Goal: Task Accomplishment & Management: Use online tool/utility

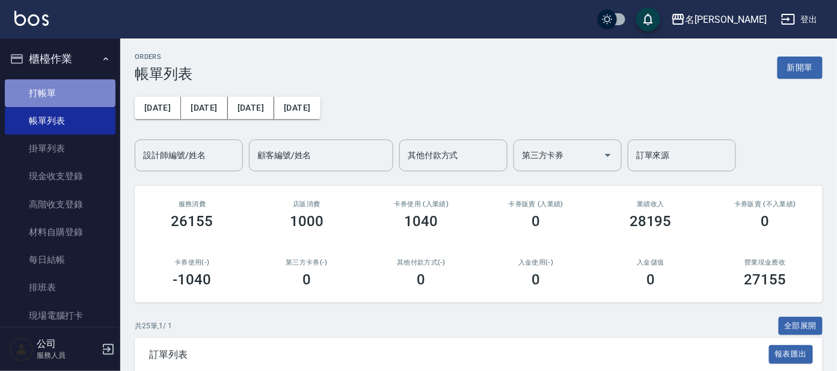
click at [94, 89] on link "打帳單" at bounding box center [60, 93] width 111 height 28
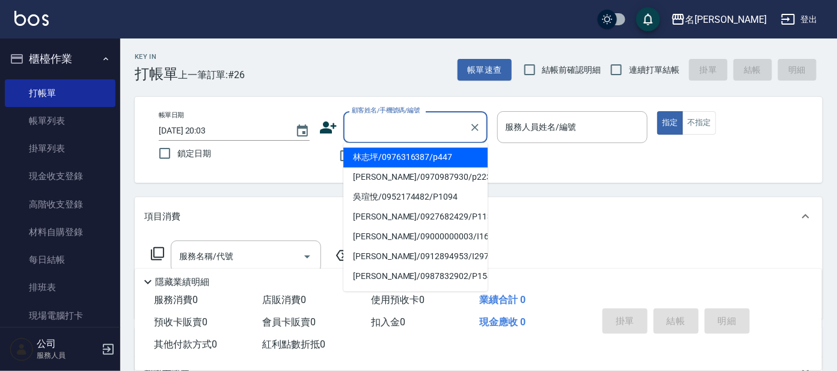
click at [409, 126] on input "顧客姓名/手機號碼/編號" at bounding box center [407, 127] width 116 height 21
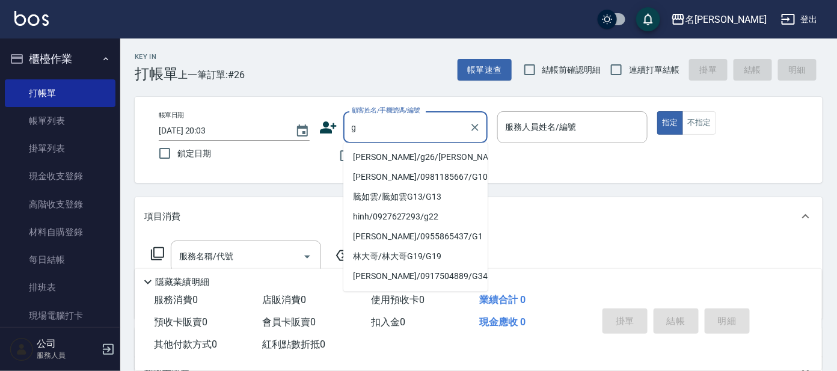
click at [402, 149] on li "[PERSON_NAME]/g26/[PERSON_NAME]" at bounding box center [416, 158] width 144 height 20
type input "[PERSON_NAME]/g26/[PERSON_NAME]"
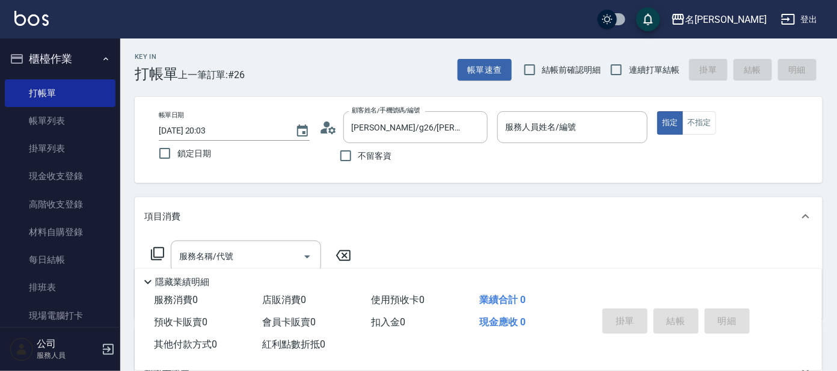
click at [402, 156] on div "不留客資" at bounding box center [403, 155] width 168 height 25
click at [539, 133] on input "服務人員姓名/編號" at bounding box center [573, 127] width 140 height 21
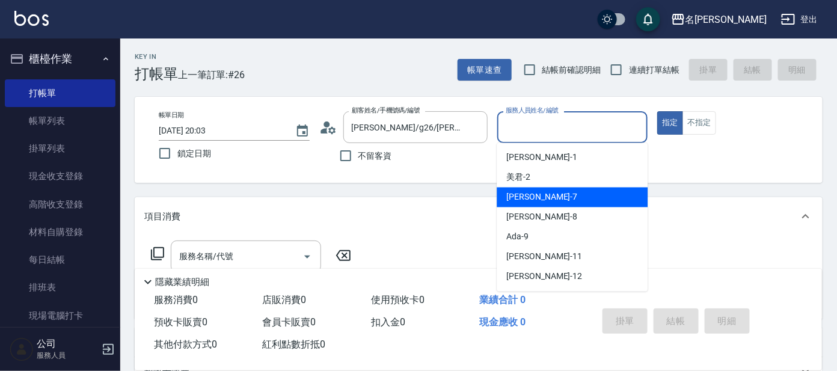
click at [541, 201] on div "[PERSON_NAME] -7" at bounding box center [572, 198] width 151 height 20
type input "[PERSON_NAME]-7"
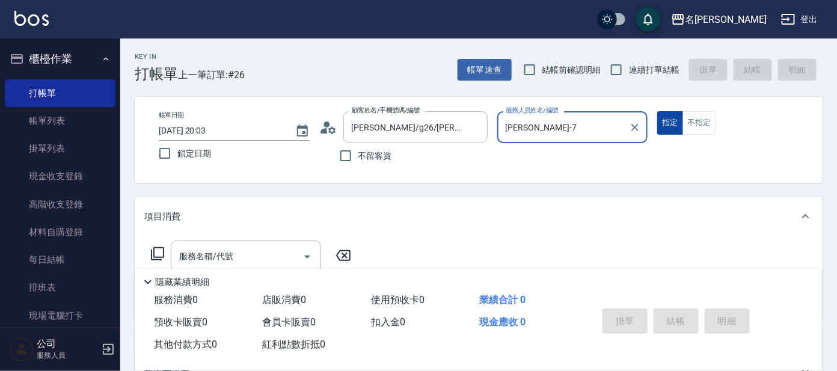
drag, startPoint x: 691, startPoint y: 131, endPoint x: 677, endPoint y: 134, distance: 13.7
click at [691, 132] on button "不指定" at bounding box center [700, 122] width 34 height 23
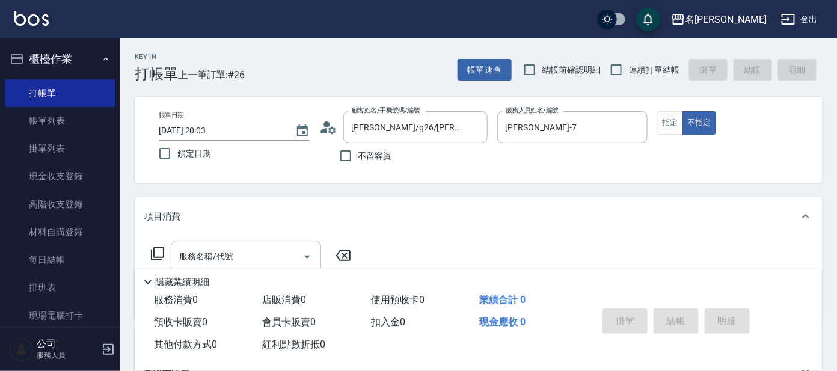
click at [156, 248] on icon at bounding box center [157, 254] width 14 height 14
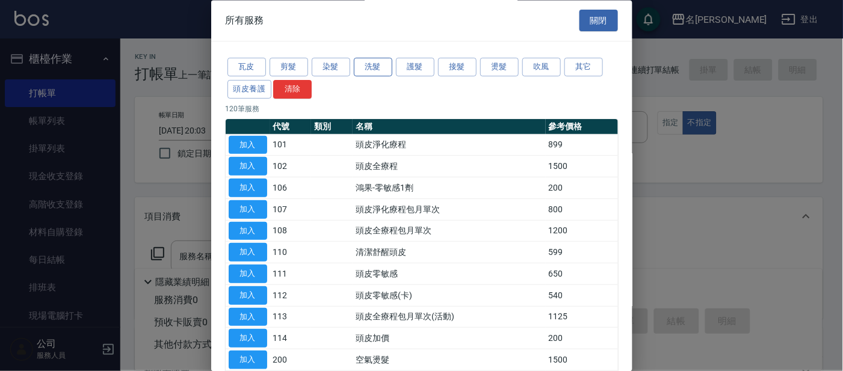
drag, startPoint x: 372, startPoint y: 65, endPoint x: 366, endPoint y: 67, distance: 6.5
click at [371, 65] on button "洗髮" at bounding box center [373, 67] width 39 height 19
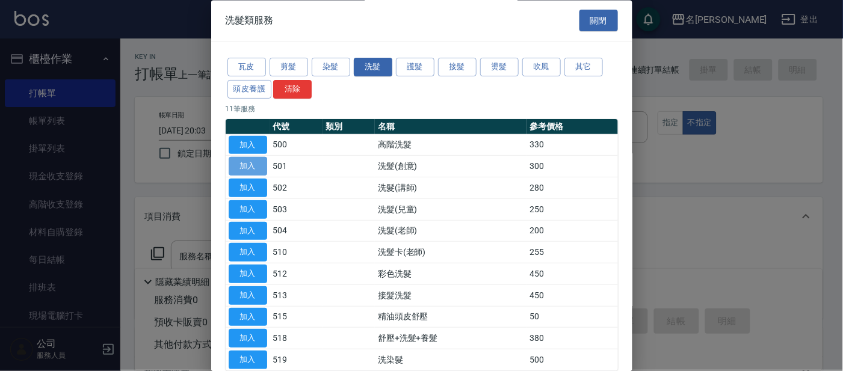
click at [254, 164] on button "加入" at bounding box center [248, 167] width 39 height 19
type input "洗髮(創意)(501)"
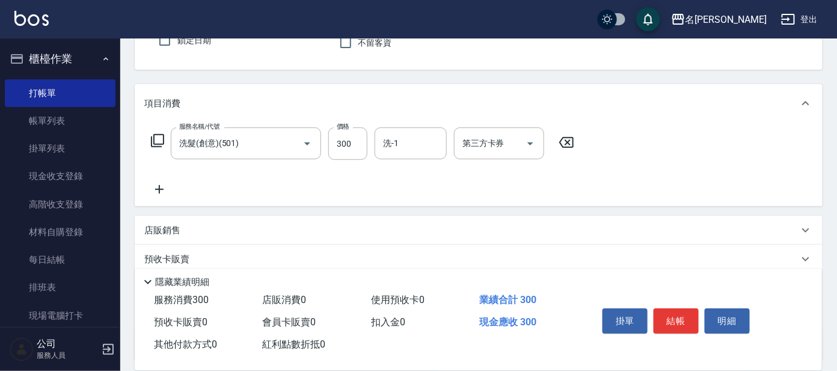
scroll to position [150, 0]
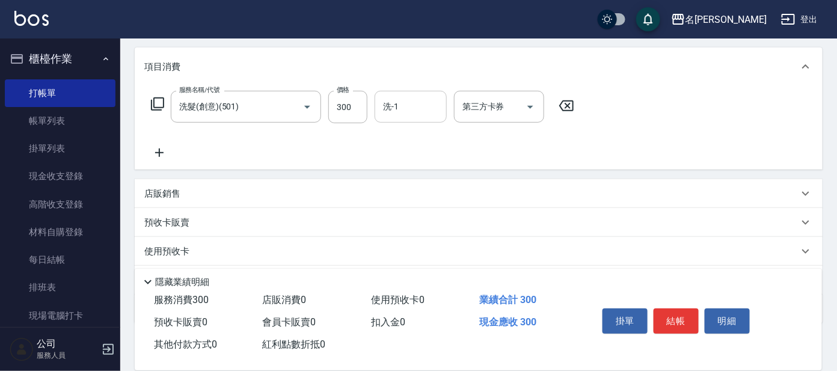
click at [422, 111] on input "洗-1" at bounding box center [410, 106] width 61 height 21
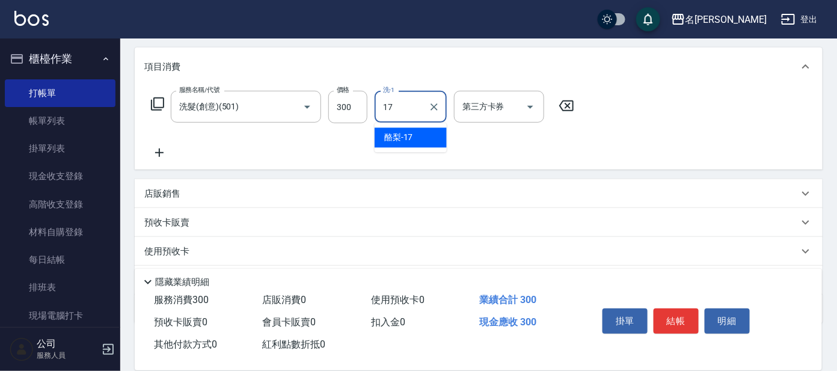
click at [436, 132] on div "酪梨 -17" at bounding box center [411, 138] width 72 height 20
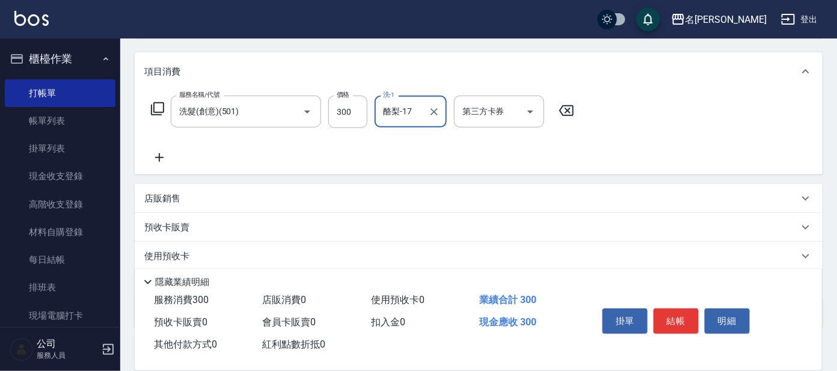
scroll to position [64, 0]
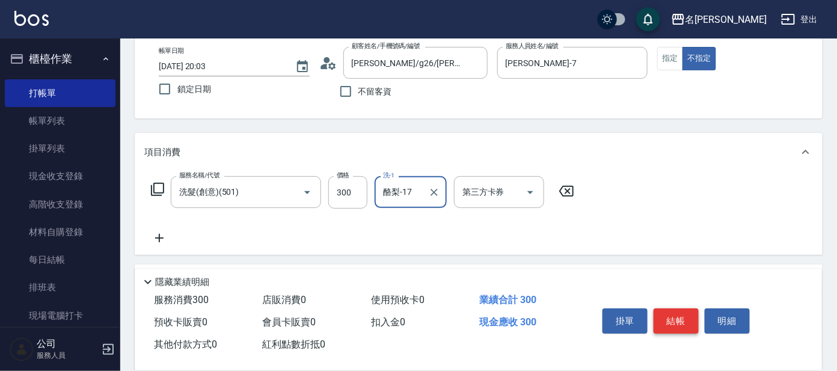
type input "酪梨-17"
click at [670, 313] on button "結帳" at bounding box center [676, 321] width 45 height 25
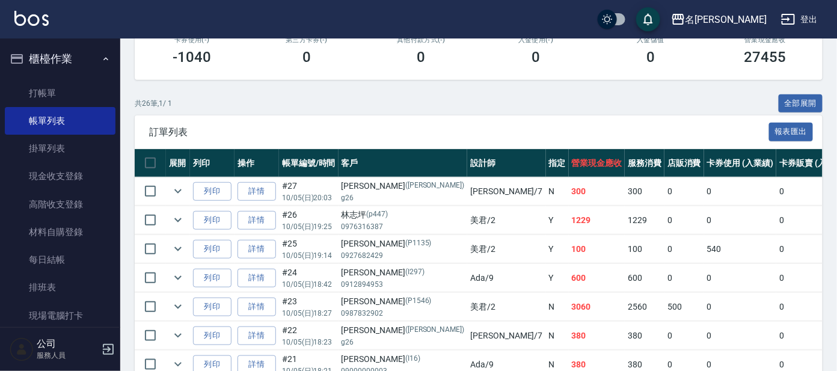
scroll to position [225, 0]
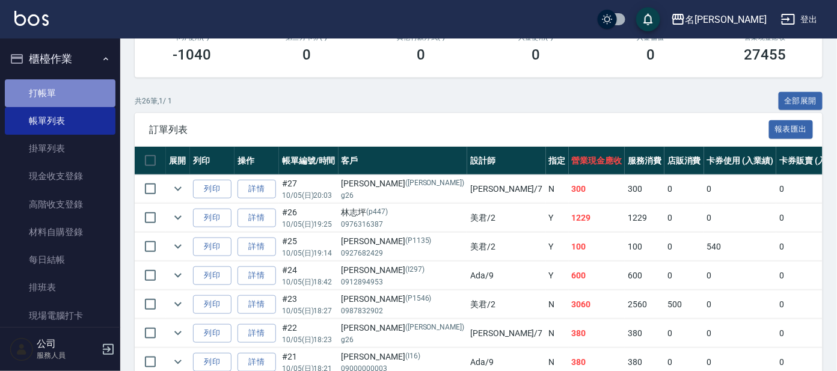
click at [60, 86] on link "打帳單" at bounding box center [60, 93] width 111 height 28
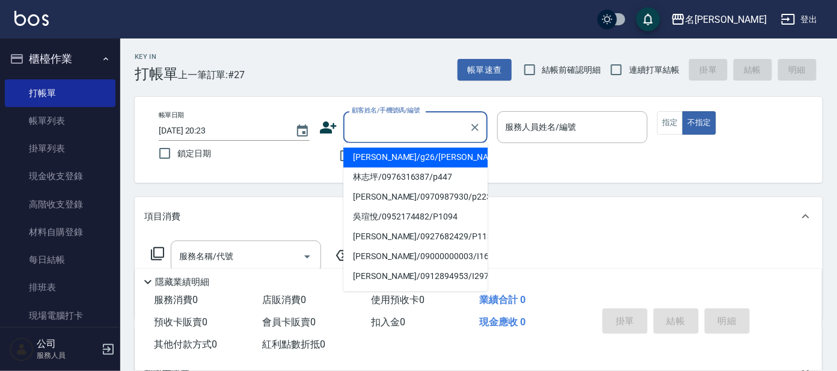
click at [398, 130] on input "顧客姓名/手機號碼/編號" at bounding box center [407, 127] width 116 height 21
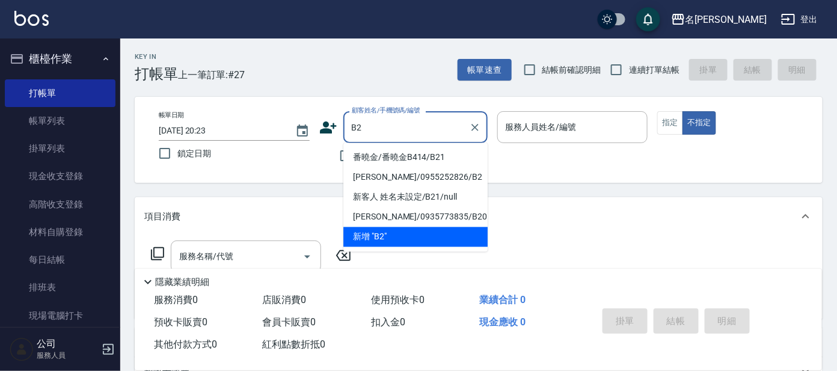
type input "番曉金/番曉金B414/B21"
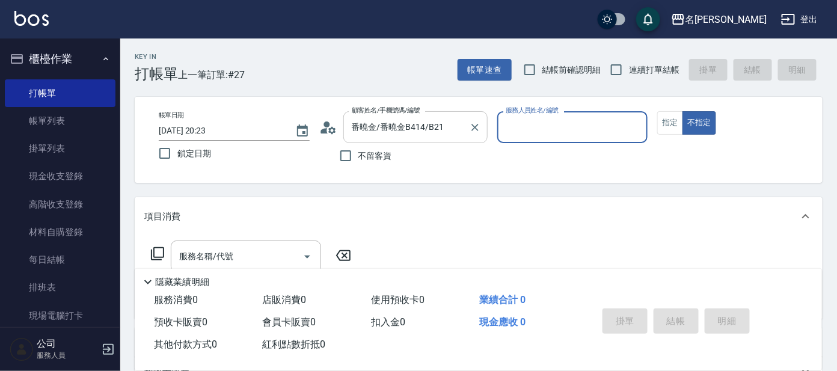
type input "美君-2"
type input "[PERSON_NAME]/0955252826/B2"
click at [662, 121] on button "指定" at bounding box center [671, 122] width 26 height 23
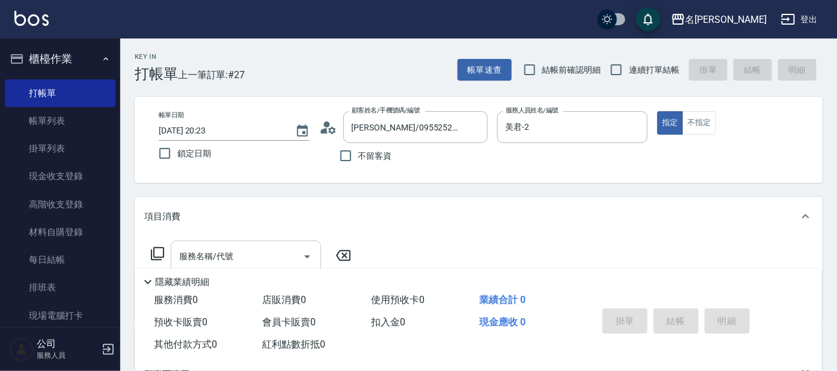
click at [229, 254] on input "服務名稱/代號" at bounding box center [237, 256] width 122 height 21
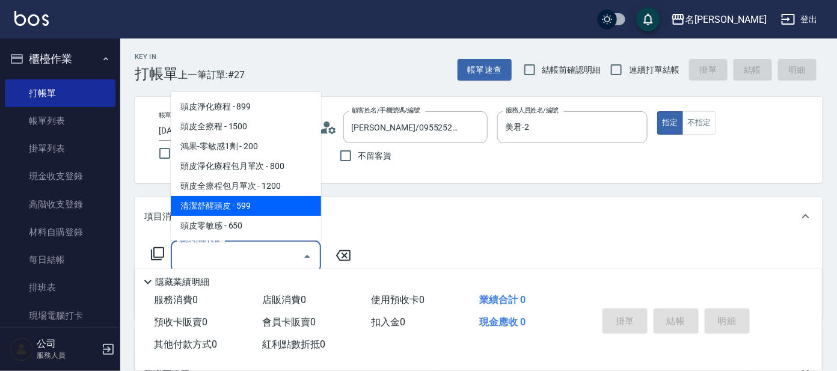
click at [152, 251] on icon at bounding box center [157, 254] width 14 height 14
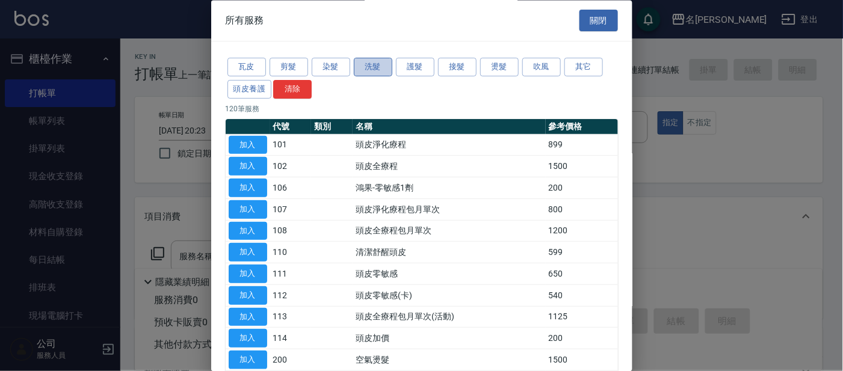
click at [370, 64] on button "洗髮" at bounding box center [373, 67] width 39 height 19
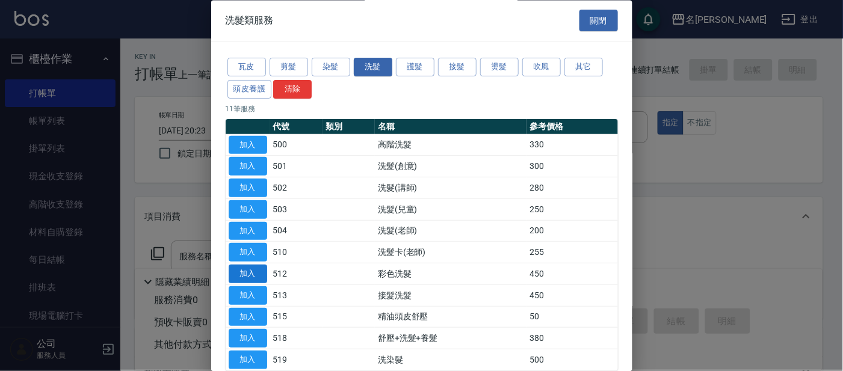
click at [254, 274] on button "加入" at bounding box center [248, 274] width 39 height 19
type input "彩色洗髮(512)"
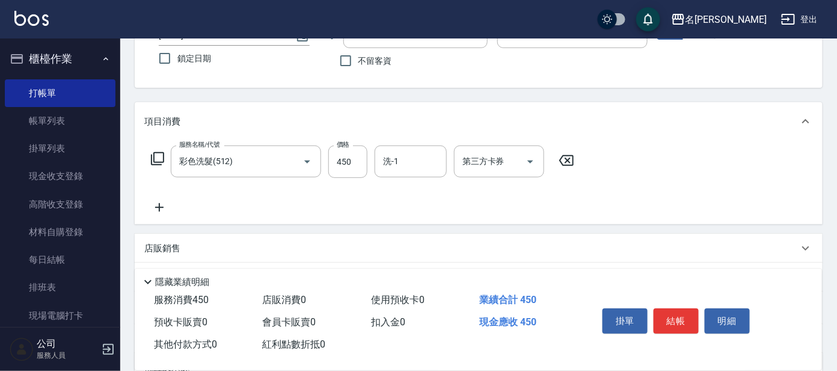
scroll to position [218, 0]
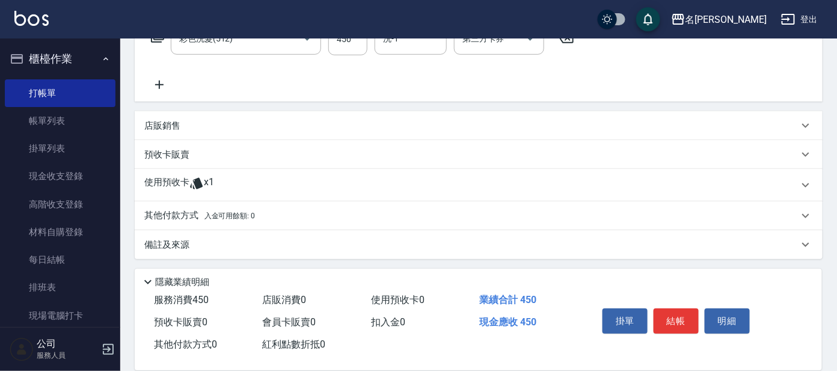
click at [159, 81] on icon at bounding box center [159, 85] width 8 height 8
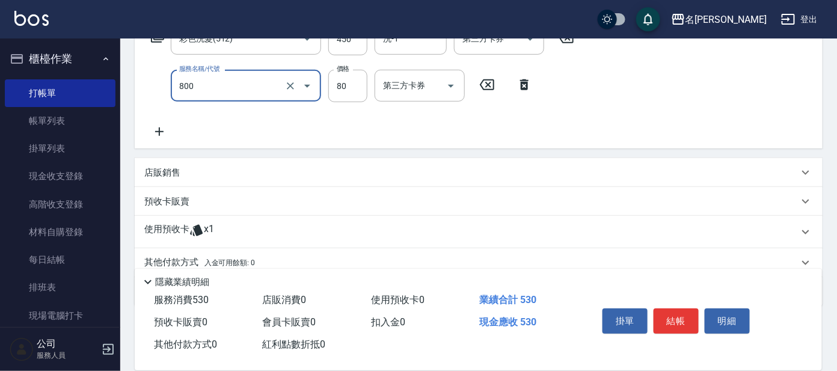
type input "快速修護(800)"
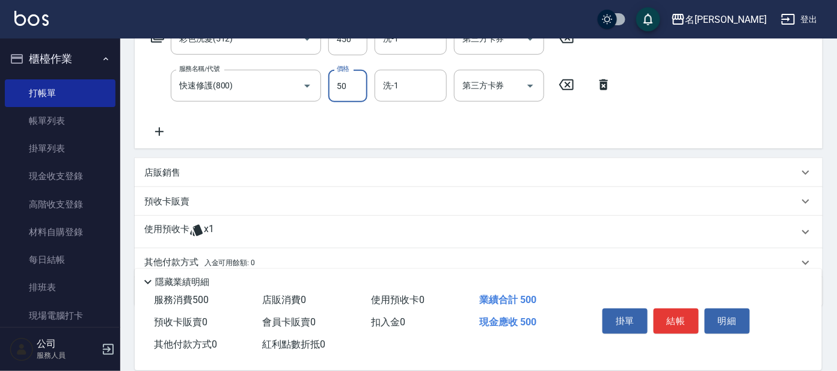
type input "50"
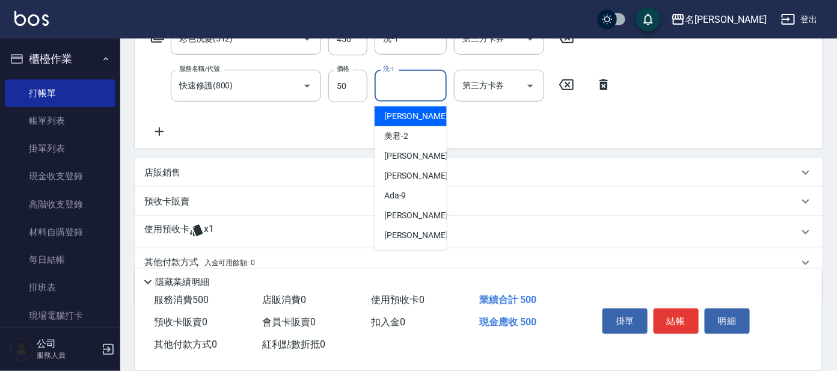
click at [404, 89] on input "洗-1" at bounding box center [410, 85] width 61 height 21
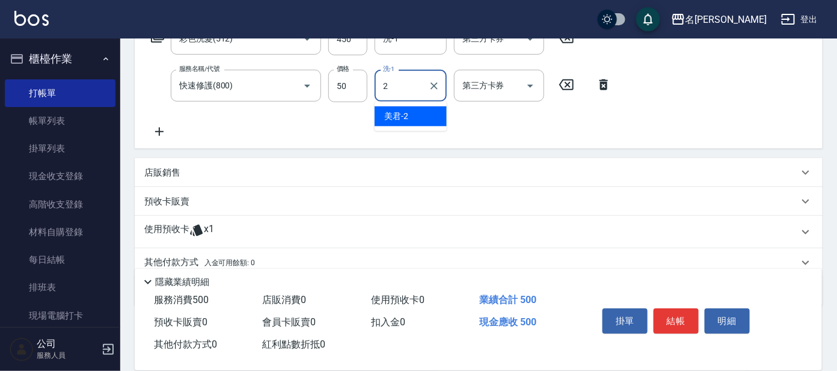
type input "美君-2"
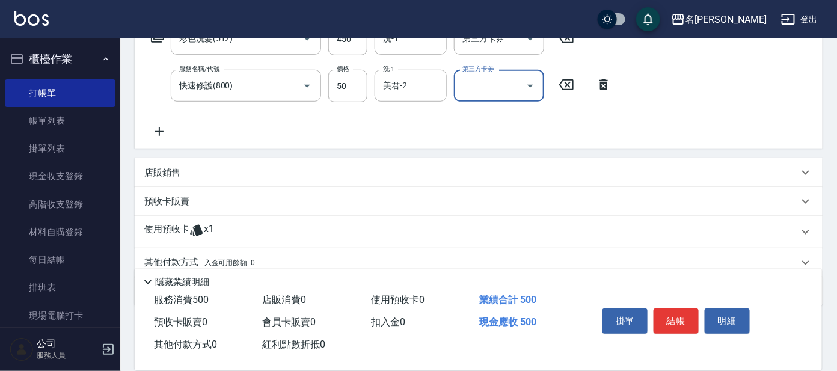
click at [680, 324] on button "結帳" at bounding box center [676, 321] width 45 height 25
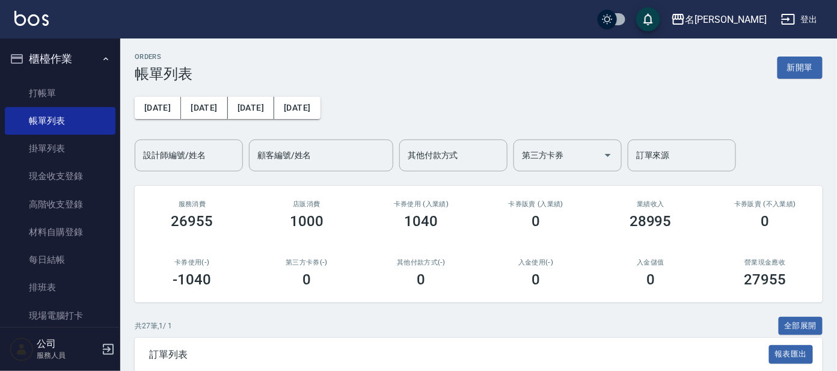
click at [101, 58] on icon "button" at bounding box center [106, 59] width 10 height 10
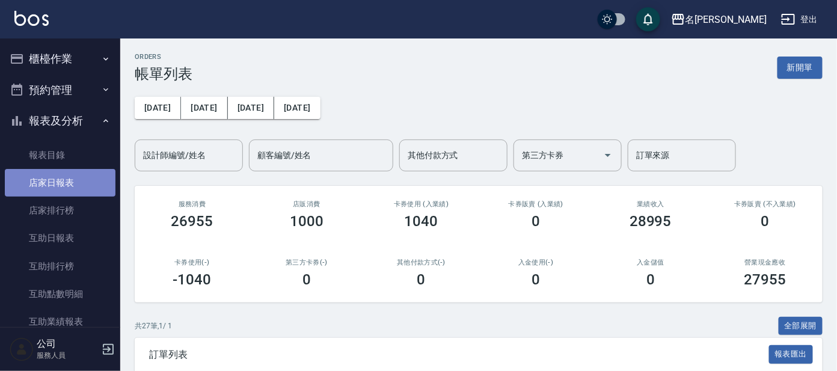
click at [90, 177] on link "店家日報表" at bounding box center [60, 183] width 111 height 28
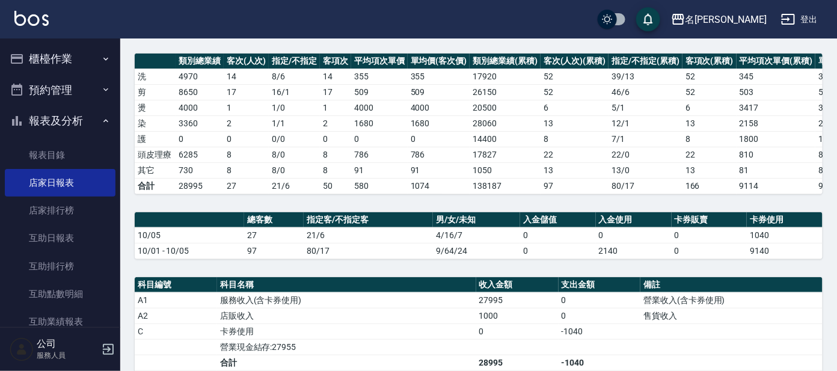
scroll to position [280, 0]
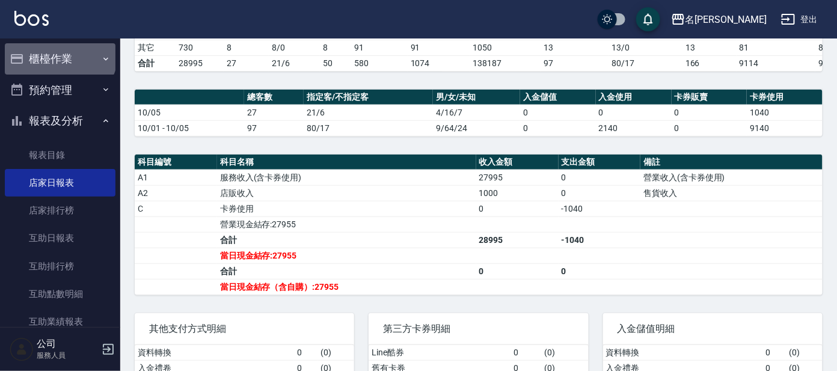
drag, startPoint x: 59, startPoint y: 52, endPoint x: 59, endPoint y: 66, distance: 13.8
click at [59, 52] on button "櫃檯作業" at bounding box center [60, 58] width 111 height 31
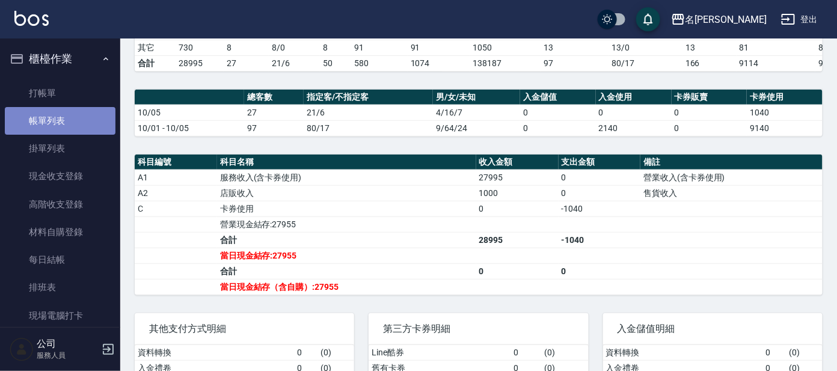
click at [73, 125] on link "帳單列表" at bounding box center [60, 121] width 111 height 28
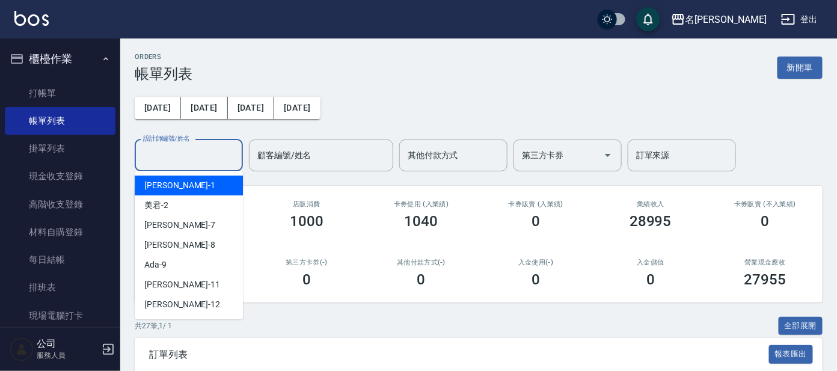
click at [170, 155] on input "設計師編號/姓名" at bounding box center [188, 155] width 97 height 21
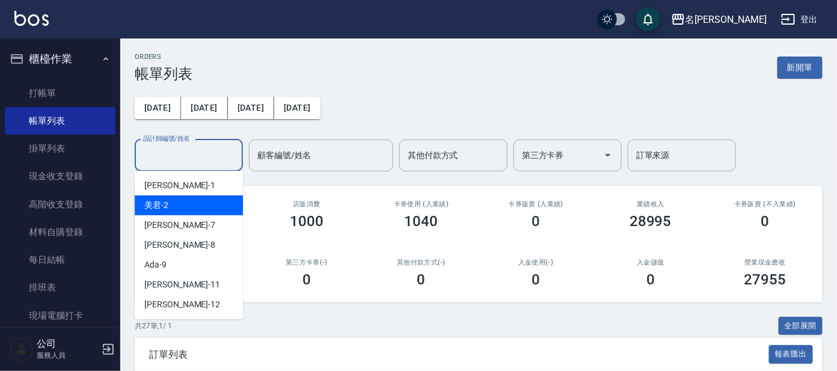
click at [182, 200] on div "美君 -2" at bounding box center [189, 206] width 108 height 20
type input "美君-2"
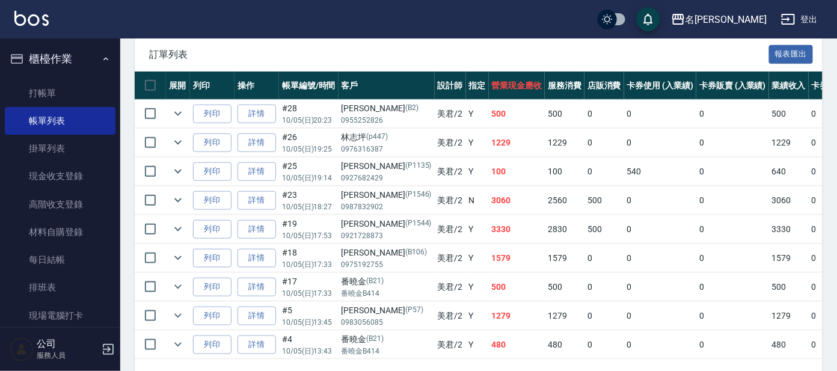
click at [79, 51] on button "櫃檯作業" at bounding box center [60, 58] width 111 height 31
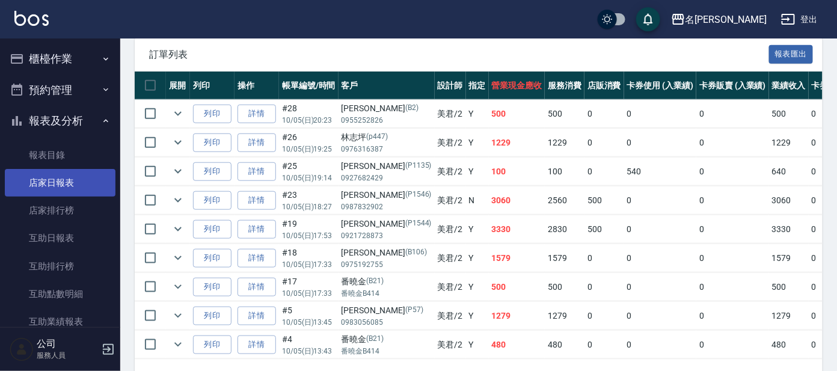
scroll to position [300, 0]
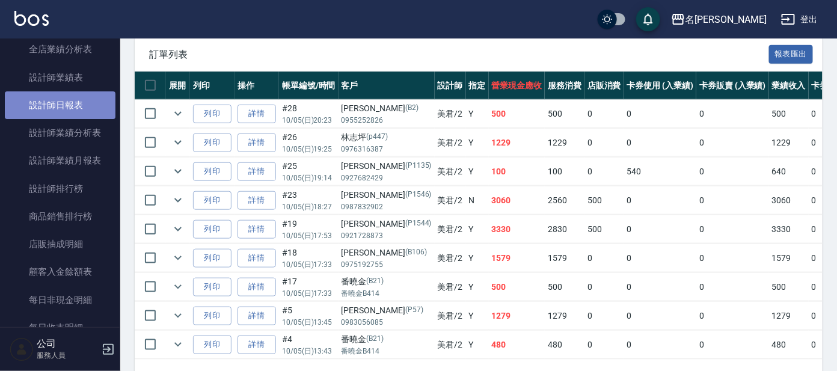
click at [83, 102] on link "設計師日報表" at bounding box center [60, 105] width 111 height 28
